Goal: Transaction & Acquisition: Purchase product/service

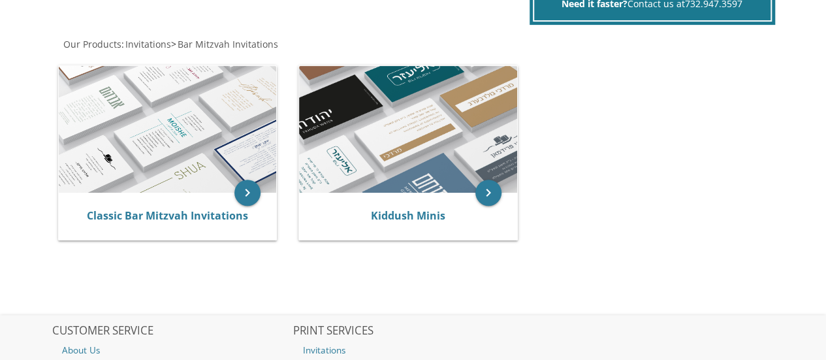
scroll to position [240, 0]
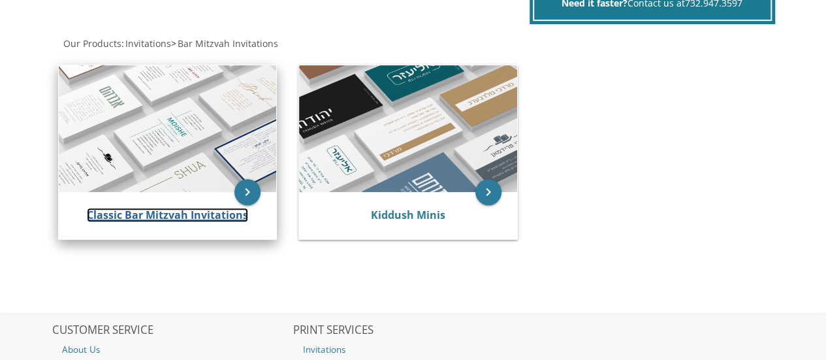
click at [202, 214] on link "Classic Bar Mitzvah Invitations" at bounding box center [167, 215] width 161 height 14
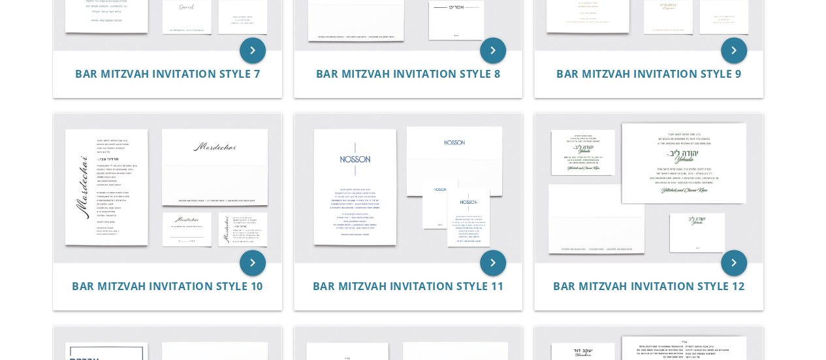
scroll to position [824, 0]
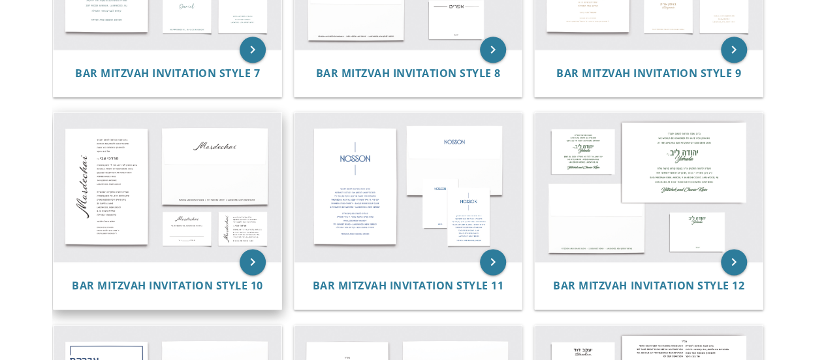
click at [119, 221] on img at bounding box center [168, 187] width 228 height 150
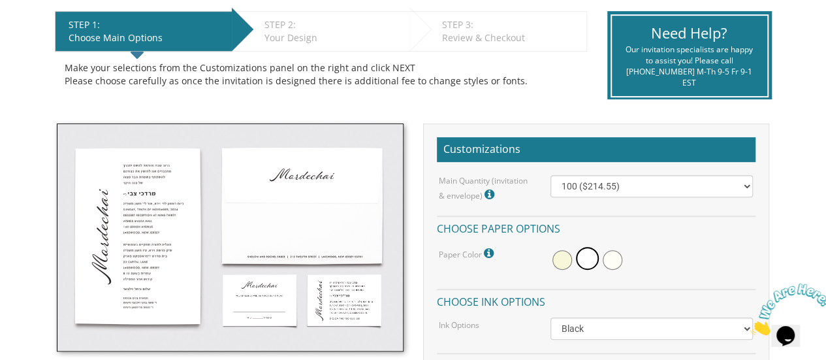
scroll to position [266, 0]
